Goal: Task Accomplishment & Management: Manage account settings

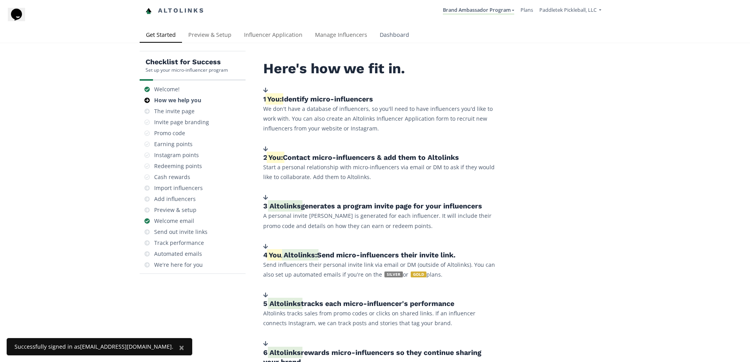
click at [393, 37] on link "Dashboard" at bounding box center [394, 36] width 42 height 16
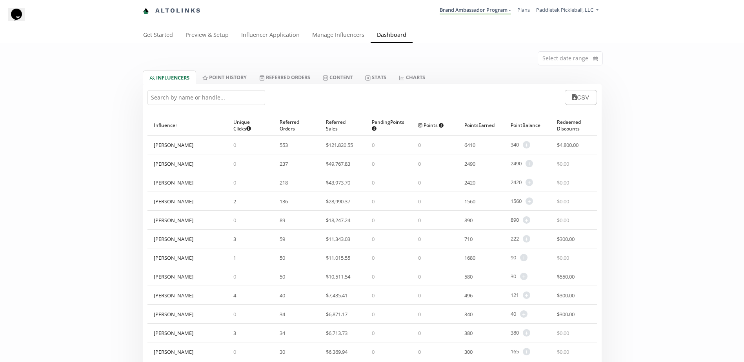
click at [170, 94] on input "text" at bounding box center [206, 97] width 118 height 15
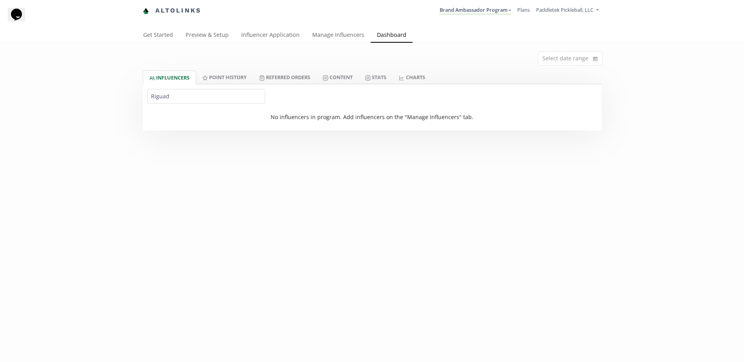
drag, startPoint x: 197, startPoint y: 98, endPoint x: 65, endPoint y: 111, distance: 132.7
click at [72, 111] on div "Select date range INFLUENCERS Point HISTORY Referred Orders Content Stats CHART…" at bounding box center [372, 86] width 744 height 87
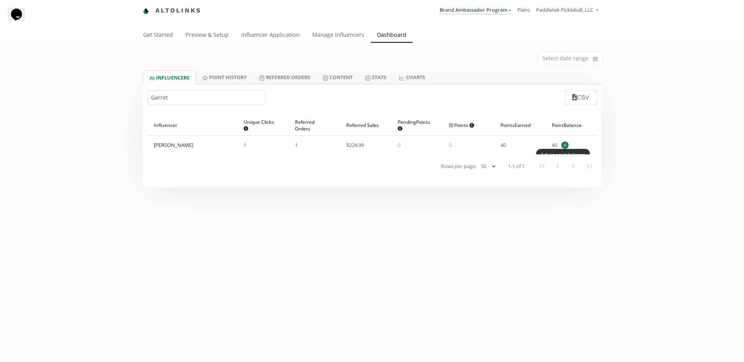
type input "Garret"
click at [564, 145] on span "+" at bounding box center [564, 145] width 7 height 7
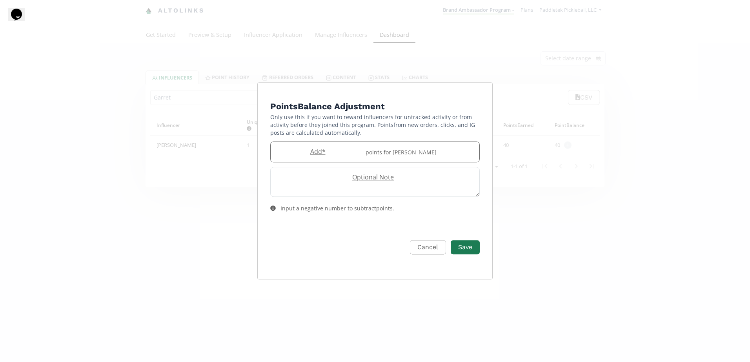
click at [319, 155] on label "Add *" at bounding box center [315, 151] width 90 height 9
type input "10"
click at [469, 241] on button "Save" at bounding box center [464, 247] width 31 height 17
